Goal: Task Accomplishment & Management: Use online tool/utility

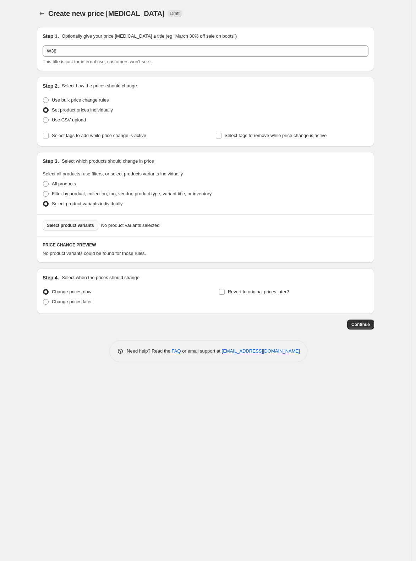
click at [80, 228] on span "Select product variants" at bounding box center [70, 226] width 47 height 6
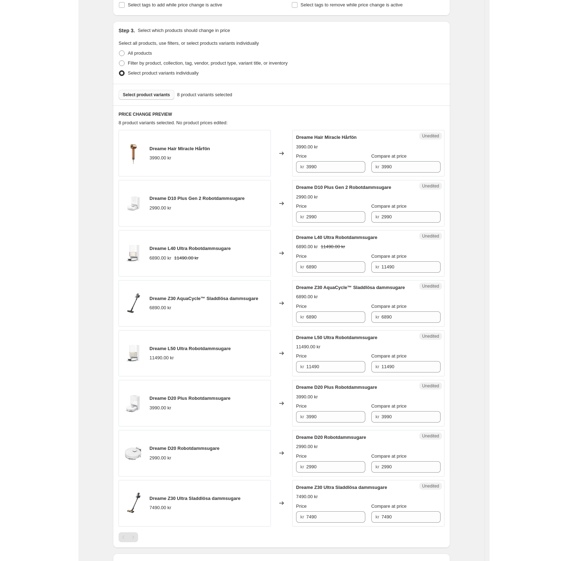
scroll to position [142, 0]
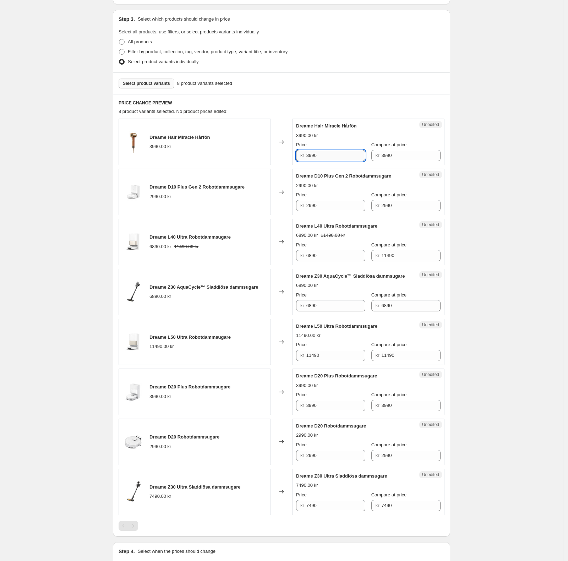
click at [313, 155] on input "3990" at bounding box center [336, 155] width 59 height 11
type input "3790"
click at [337, 206] on input "2990" at bounding box center [336, 205] width 59 height 11
click at [340, 206] on input "2990" at bounding box center [336, 205] width 59 height 11
drag, startPoint x: 331, startPoint y: 206, endPoint x: 298, endPoint y: 205, distance: 33.4
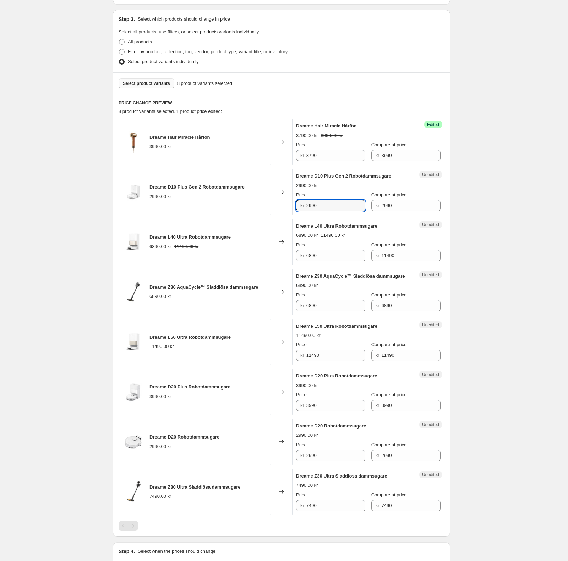
click at [298, 205] on div "Unedited Dreame D10 Plus Gen 2 Robotdammsugare 2990.00 kr Price kr 2990 Compare…" at bounding box center [368, 192] width 152 height 47
click at [333, 209] on input "2990" at bounding box center [336, 205] width 59 height 11
drag, startPoint x: 330, startPoint y: 205, endPoint x: 305, endPoint y: 204, distance: 25.3
click at [305, 204] on div "kr 2990" at bounding box center [330, 205] width 69 height 11
type input "1490"
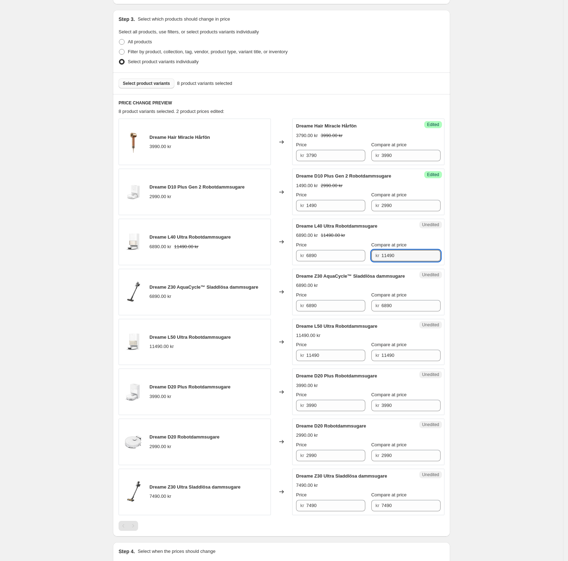
drag, startPoint x: 400, startPoint y: 258, endPoint x: 379, endPoint y: 258, distance: 21.3
click at [379, 258] on div "kr 11490" at bounding box center [406, 255] width 69 height 11
drag, startPoint x: 325, startPoint y: 259, endPoint x: 306, endPoint y: 258, distance: 19.2
click at [303, 256] on div "kr 6890" at bounding box center [330, 255] width 69 height 11
paste input "114"
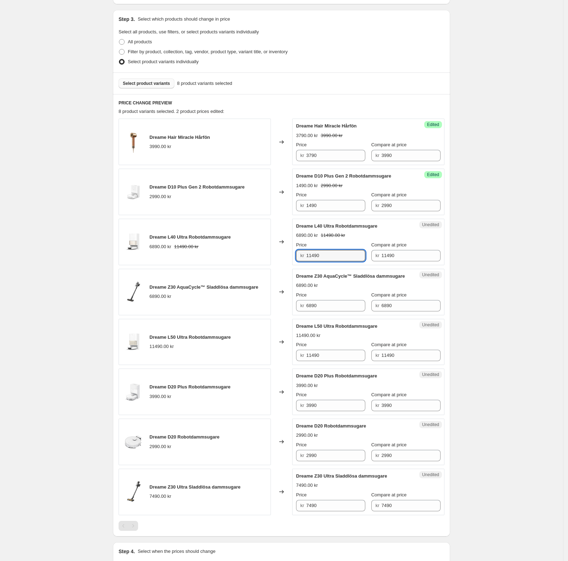
type input "11490"
click at [416, 252] on div "Create new price change job. This page is ready Create new price change job Dra…" at bounding box center [281, 252] width 563 height 789
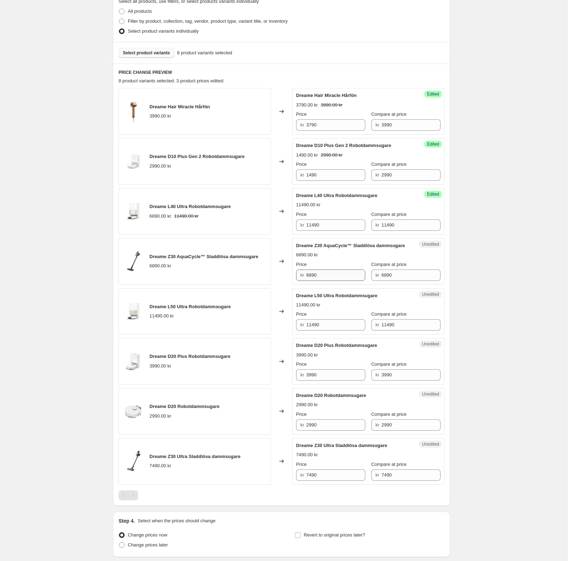
scroll to position [189, 0]
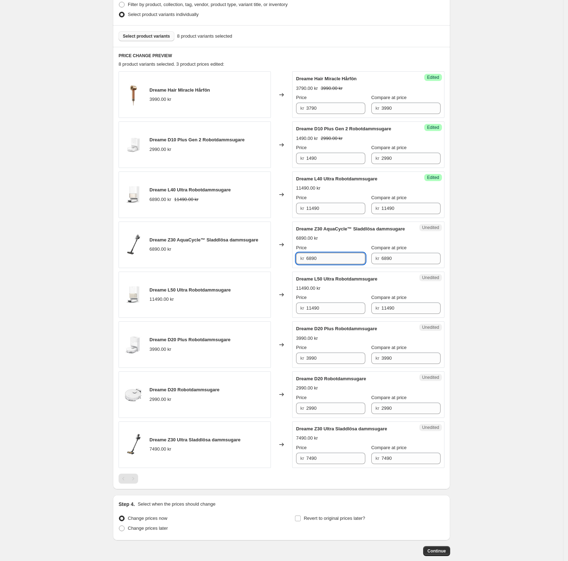
click at [348, 259] on input "6890" at bounding box center [336, 258] width 59 height 11
drag, startPoint x: 337, startPoint y: 259, endPoint x: 309, endPoint y: 259, distance: 28.8
click at [309, 259] on div "kr 6890" at bounding box center [330, 258] width 69 height 11
type input "5690"
click at [337, 309] on input "11490" at bounding box center [336, 308] width 59 height 11
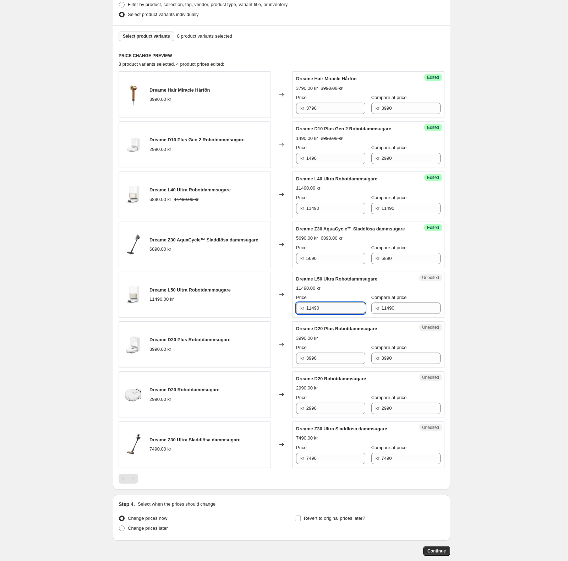
click at [343, 309] on input "11490" at bounding box center [336, 308] width 59 height 11
drag, startPoint x: 337, startPoint y: 309, endPoint x: 289, endPoint y: 310, distance: 48.3
click at [289, 310] on div "Dreame L50 Ultra Robotdammsugare 11490.00 kr Changed to Unedited Dreame L50 Ult…" at bounding box center [282, 295] width 326 height 47
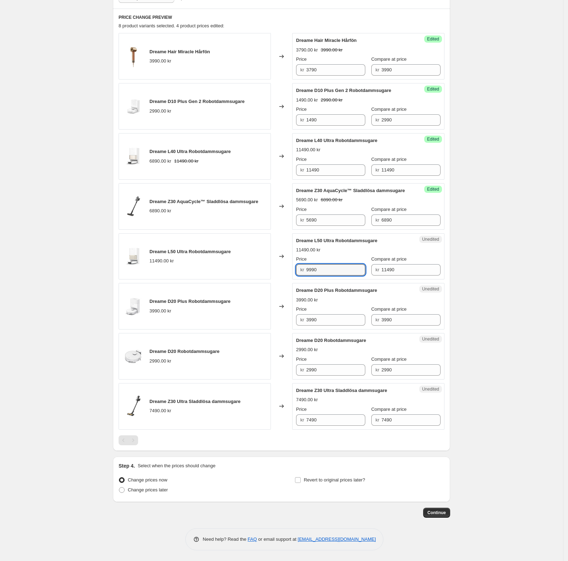
type input "9990"
click at [341, 320] on input "3990" at bounding box center [336, 319] width 59 height 11
drag, startPoint x: 328, startPoint y: 317, endPoint x: 286, endPoint y: 317, distance: 41.9
click at [287, 317] on div "Dreame D20 Plus Robotdammsugare 3990.00 kr Changed to Unedited Dreame D20 Plus …" at bounding box center [282, 306] width 326 height 47
type input "3390"
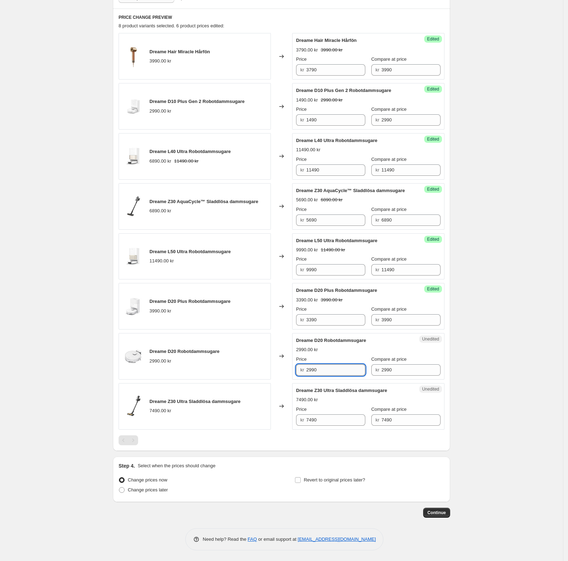
click at [330, 371] on input "2990" at bounding box center [336, 369] width 59 height 11
click at [344, 370] on input "2990" at bounding box center [336, 369] width 59 height 11
click at [313, 370] on input "2990" at bounding box center [336, 369] width 59 height 11
click at [313, 369] on input "2990" at bounding box center [336, 369] width 59 height 11
type input "2490"
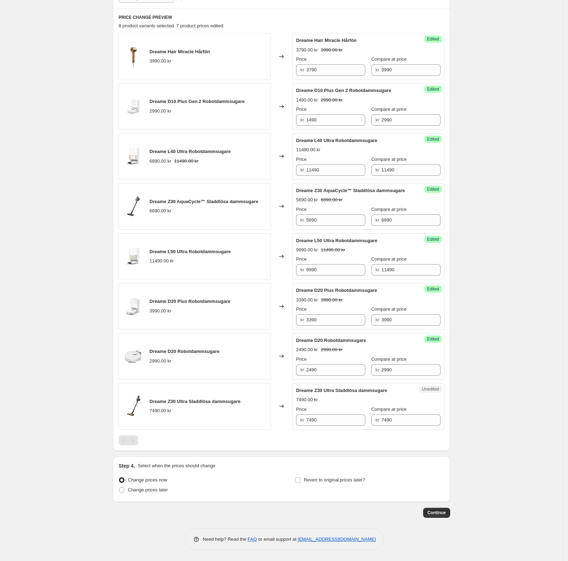
click at [416, 389] on div "Create new price change job. This page is ready Create new price change job Dra…" at bounding box center [281, 166] width 563 height 789
click at [330, 418] on input "7490" at bounding box center [336, 420] width 59 height 11
drag, startPoint x: 336, startPoint y: 418, endPoint x: 299, endPoint y: 417, distance: 36.6
click at [300, 417] on div "kr 7490" at bounding box center [330, 420] width 69 height 11
type input "6390"
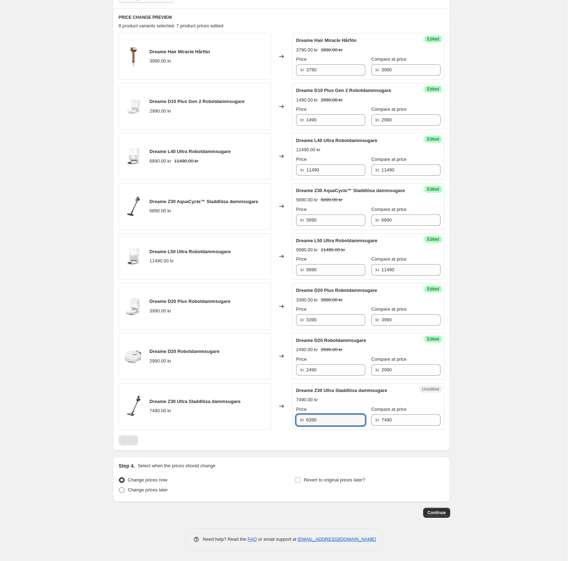
click at [146, 492] on span "Change prices later" at bounding box center [148, 490] width 40 height 7
click at [119, 488] on input "Change prices later" at bounding box center [119, 487] width 0 height 0
radio input "true"
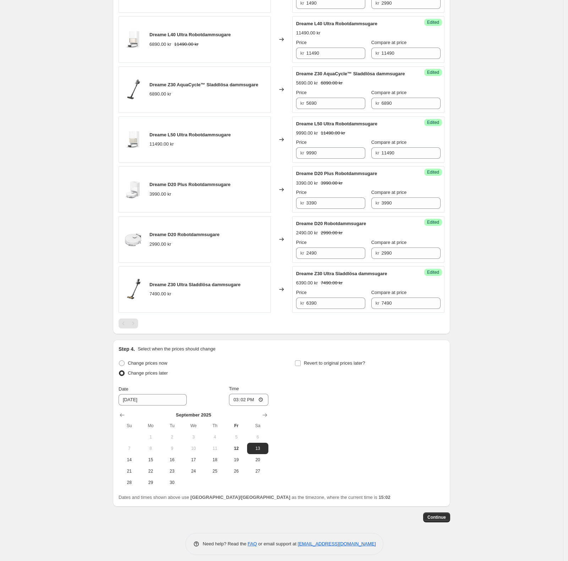
scroll to position [351, 0]
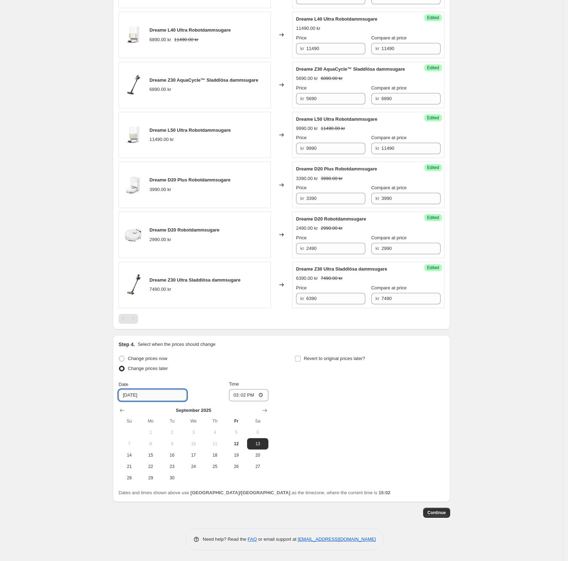
click at [172, 398] on input "9/13/2025" at bounding box center [153, 395] width 68 height 11
click at [129, 454] on span "14" at bounding box center [129, 456] width 16 height 6
click at [151, 454] on span "15" at bounding box center [151, 456] width 16 height 6
type input "9/15/2025"
click at [259, 399] on input "15:02" at bounding box center [249, 395] width 40 height 12
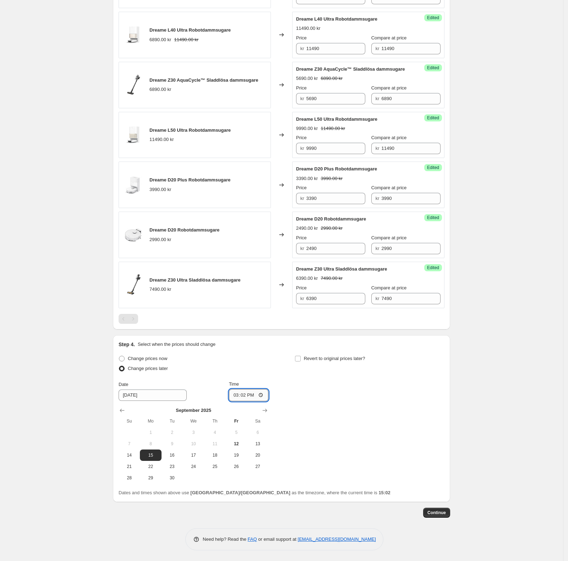
click at [243, 391] on input "15:02" at bounding box center [249, 395] width 40 height 12
click at [269, 394] on input "15:02" at bounding box center [249, 395] width 40 height 12
click at [263, 394] on input "15:02" at bounding box center [249, 395] width 40 height 12
click at [242, 395] on input "15:02" at bounding box center [249, 395] width 40 height 12
drag, startPoint x: 247, startPoint y: 395, endPoint x: 255, endPoint y: 396, distance: 7.5
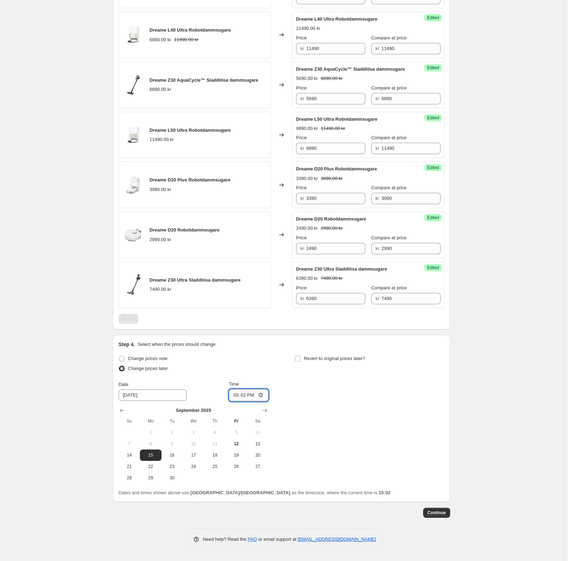
click at [249, 395] on input "15:02" at bounding box center [249, 395] width 40 height 12
click at [259, 396] on input "15:02" at bounding box center [249, 395] width 40 height 12
click at [262, 395] on input "15:02" at bounding box center [249, 395] width 40 height 12
type input "07:00"
click at [324, 415] on div "Change prices now Change prices later Date 9/15/2025 Time 07:00 September 2025 …" at bounding box center [282, 419] width 326 height 130
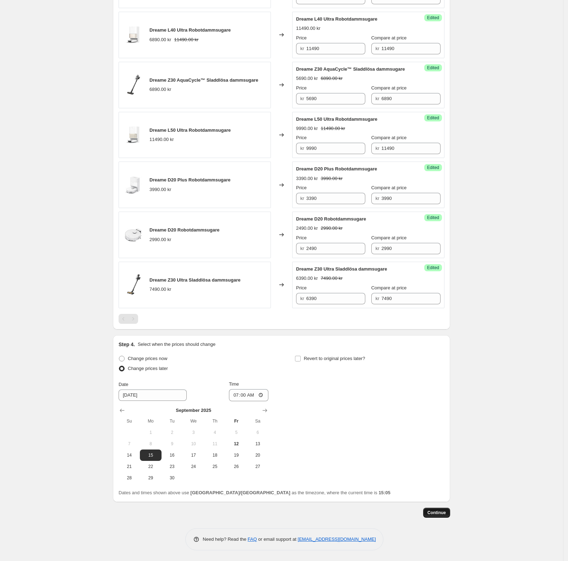
click at [416, 514] on span "Continue" at bounding box center [437, 513] width 18 height 6
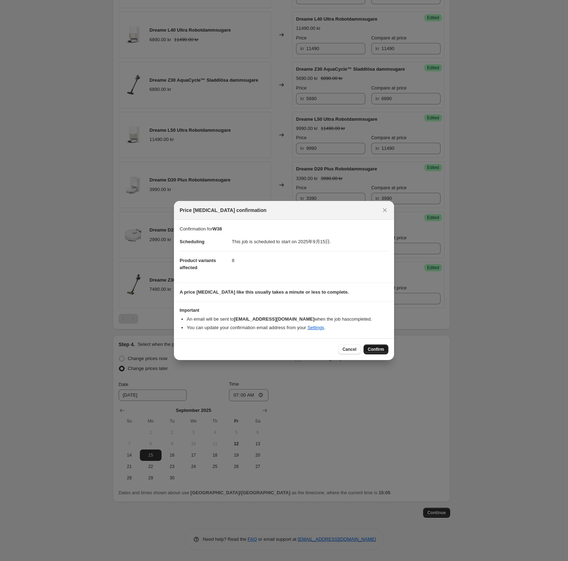
click at [372, 347] on span "Confirm" at bounding box center [376, 350] width 16 height 6
